Goal: Information Seeking & Learning: Learn about a topic

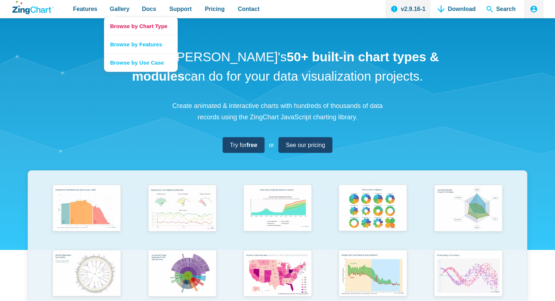
click at [134, 26] on link "Browse by Chart Type" at bounding box center [140, 26] width 73 height 18
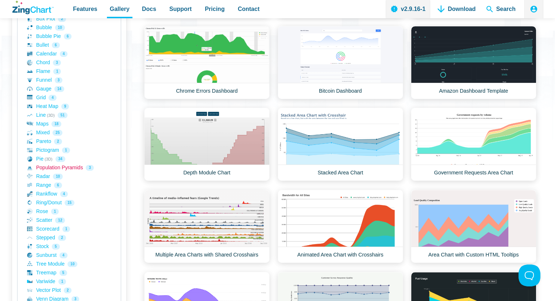
scroll to position [183, 0]
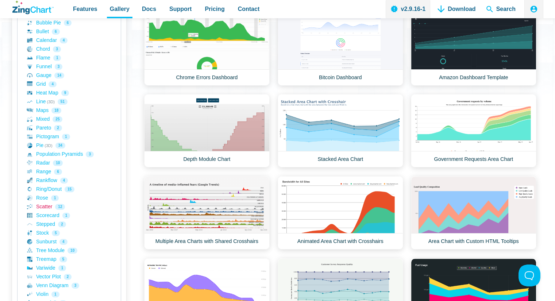
click at [42, 208] on link "Scatter 12" at bounding box center [69, 207] width 84 height 9
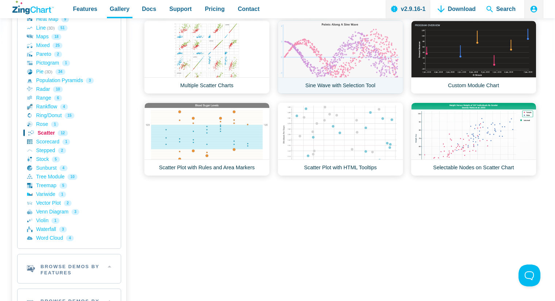
scroll to position [292, 0]
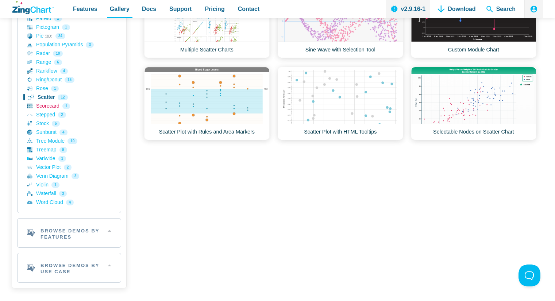
click at [51, 107] on link "Scorecard 1" at bounding box center [69, 106] width 84 height 9
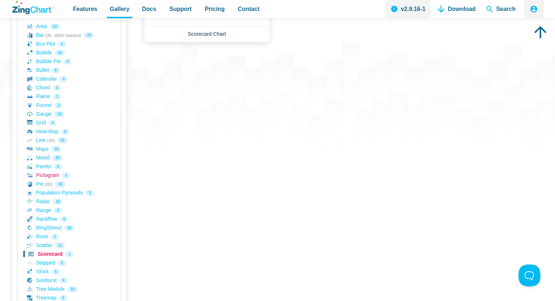
scroll to position [146, 0]
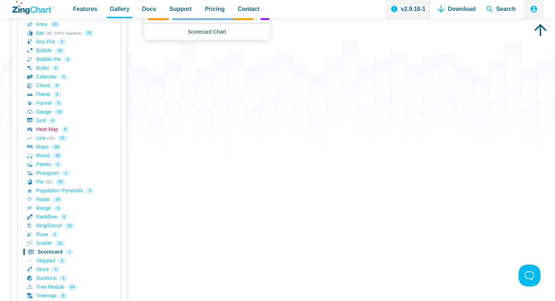
click at [47, 130] on link "Heat Map 9" at bounding box center [69, 129] width 84 height 9
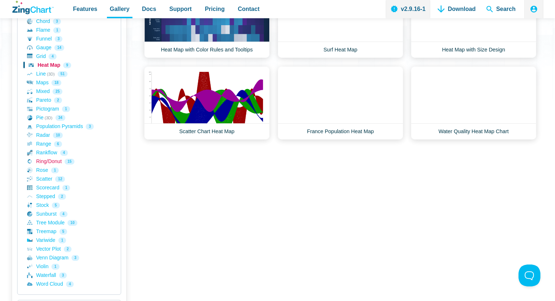
scroll to position [219, 0]
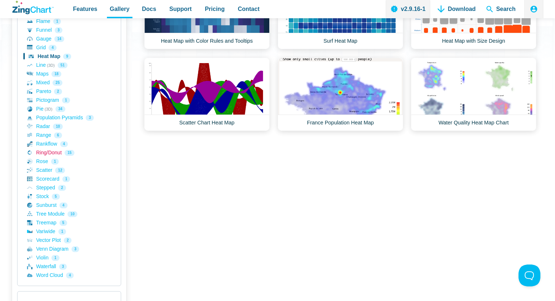
click at [53, 152] on link "Ring/Donut 15" at bounding box center [69, 153] width 84 height 9
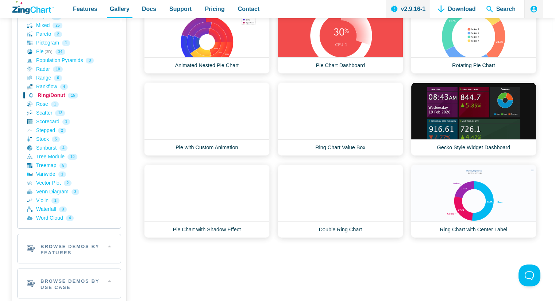
scroll to position [292, 0]
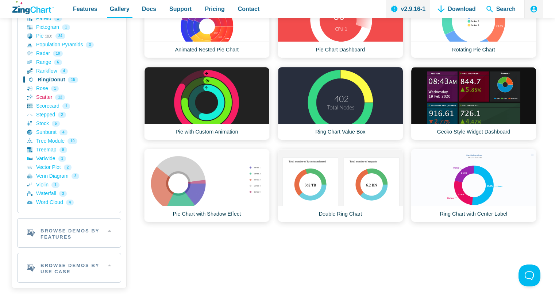
click at [45, 99] on link "Scatter 12" at bounding box center [69, 97] width 84 height 9
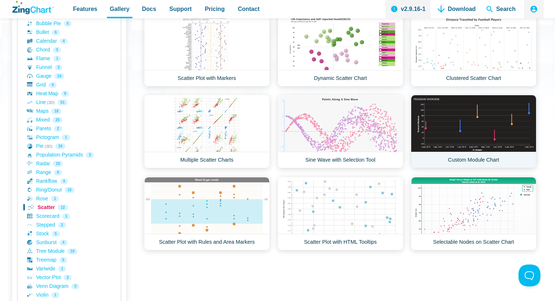
scroll to position [183, 0]
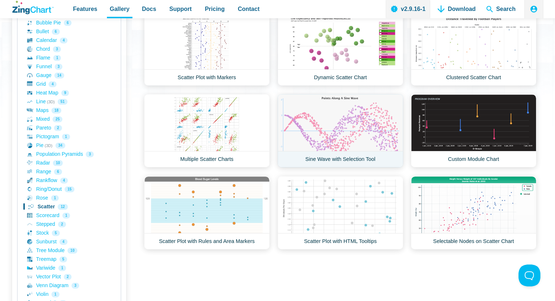
click at [358, 120] on link "Sine Wave with Selection Tool" at bounding box center [341, 130] width 126 height 73
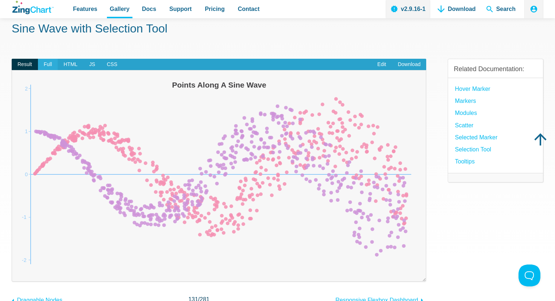
click at [46, 61] on span "Full" at bounding box center [48, 65] width 20 height 12
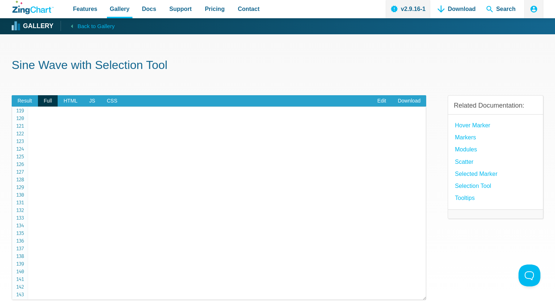
scroll to position [855, 0]
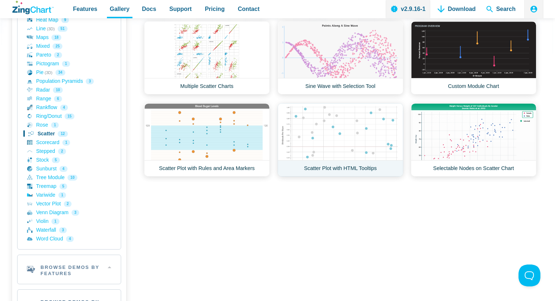
click at [325, 140] on link "Scatter Plot with HTML Tooltips" at bounding box center [341, 139] width 126 height 73
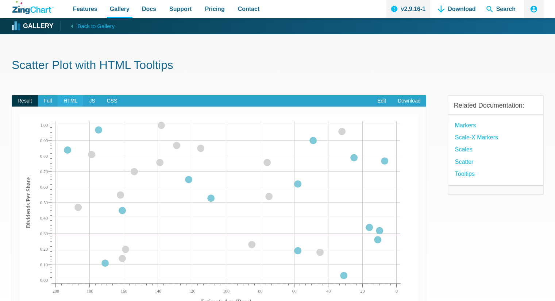
click at [74, 100] on span "HTML" at bounding box center [71, 101] width 26 height 12
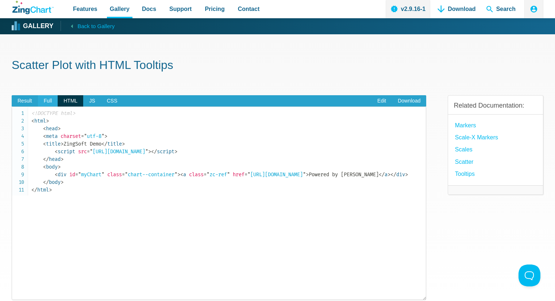
click at [52, 105] on span "Full" at bounding box center [48, 101] width 20 height 12
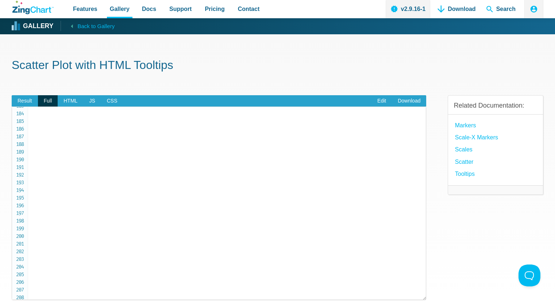
scroll to position [1381, 0]
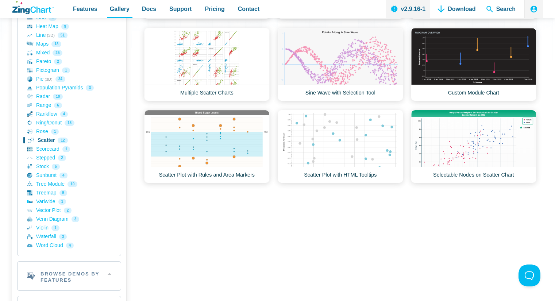
scroll to position [292, 0]
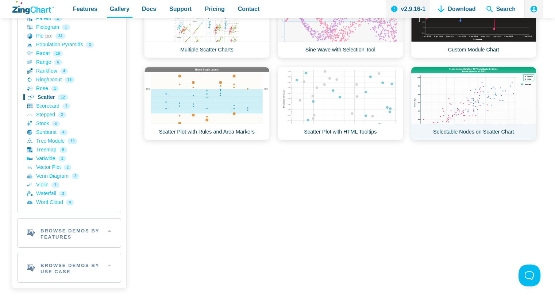
click at [459, 115] on link "Selectable Nodes on Scatter Chart" at bounding box center [474, 103] width 126 height 73
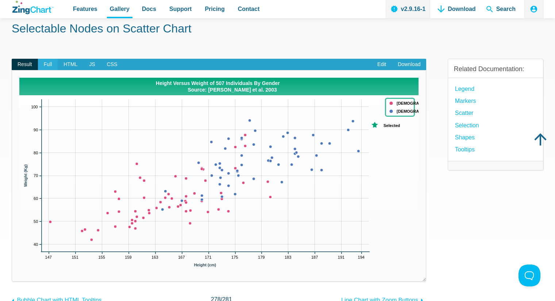
click at [51, 65] on span "Full" at bounding box center [48, 65] width 20 height 12
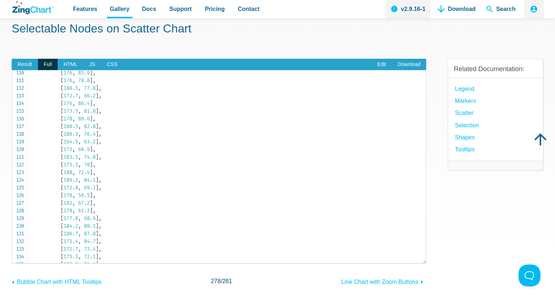
scroll to position [730, 0]
drag, startPoint x: 57, startPoint y: 161, endPoint x: 49, endPoint y: 154, distance: 10.3
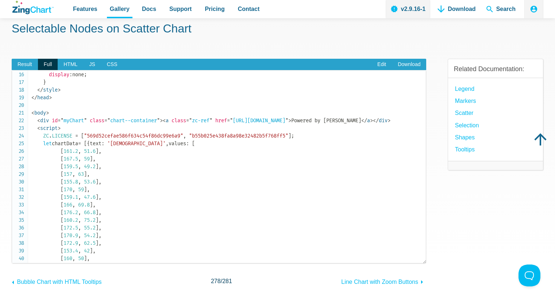
scroll to position [110, 0]
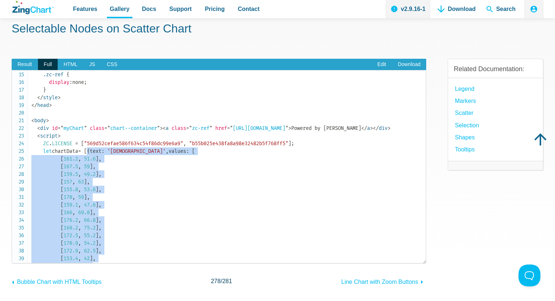
click at [87, 150] on span "[" at bounding box center [85, 151] width 3 height 6
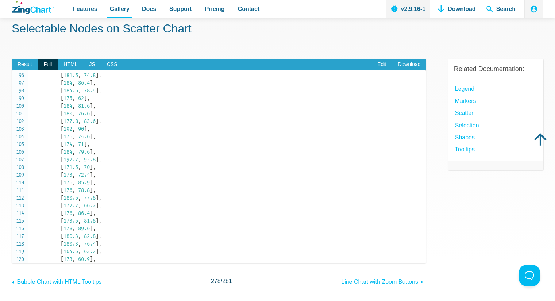
scroll to position [730, 0]
click at [379, 65] on link "Edit" at bounding box center [382, 65] width 20 height 12
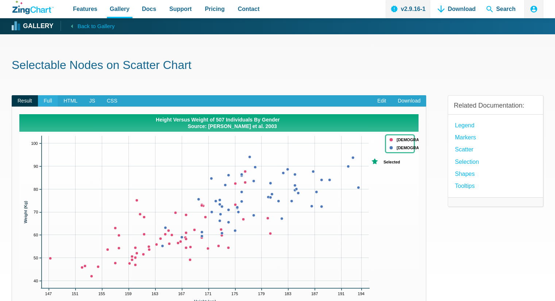
click at [50, 100] on span "Full" at bounding box center [48, 101] width 20 height 12
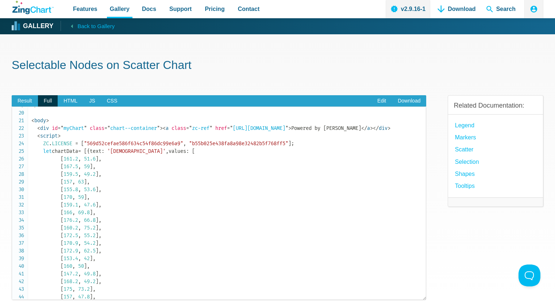
scroll to position [110, 0]
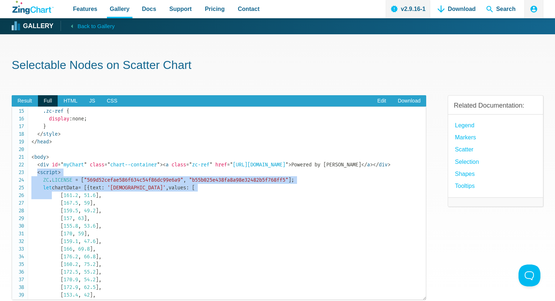
drag, startPoint x: 37, startPoint y: 172, endPoint x: 54, endPoint y: 212, distance: 44.2
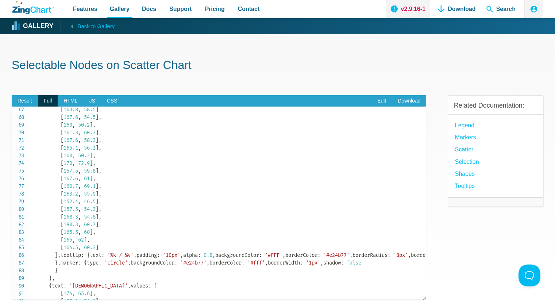
scroll to position [475, 0]
